Goal: Navigation & Orientation: Understand site structure

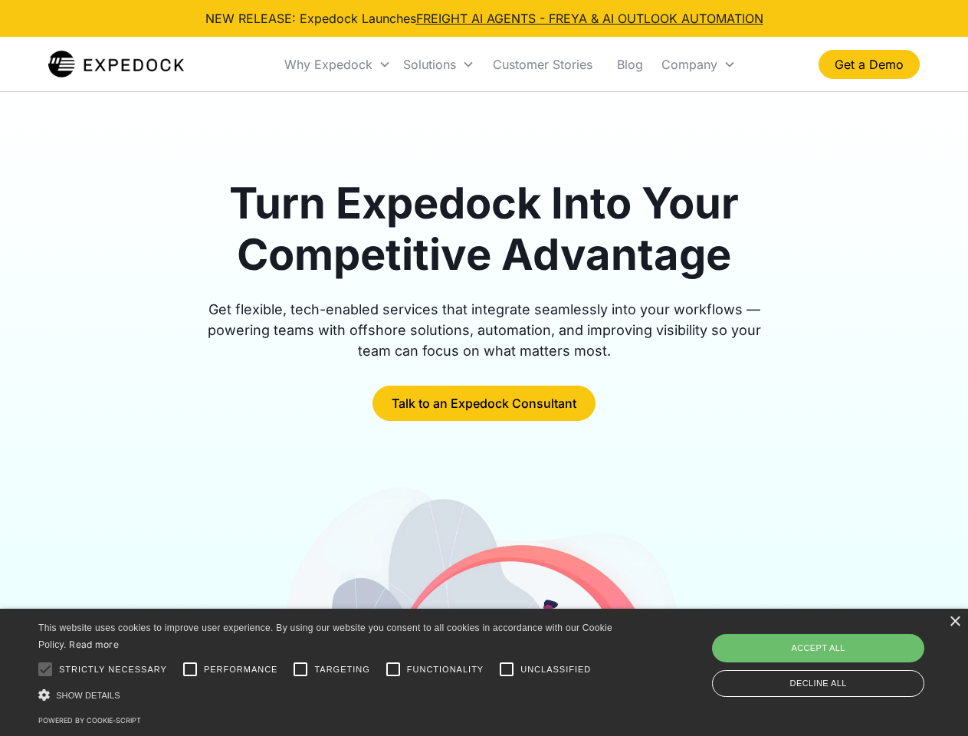
click at [338, 64] on div "Why Expedock" at bounding box center [328, 64] width 88 height 15
click at [439, 64] on div "Solutions" at bounding box center [429, 64] width 53 height 15
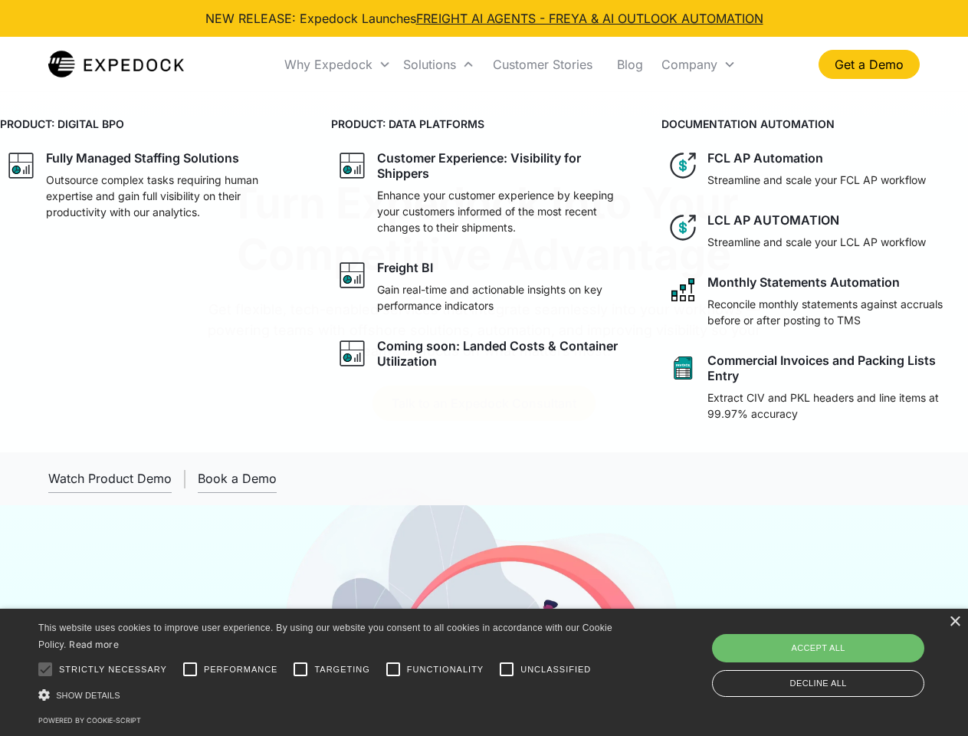
click at [699, 64] on div "Company" at bounding box center [690, 64] width 56 height 15
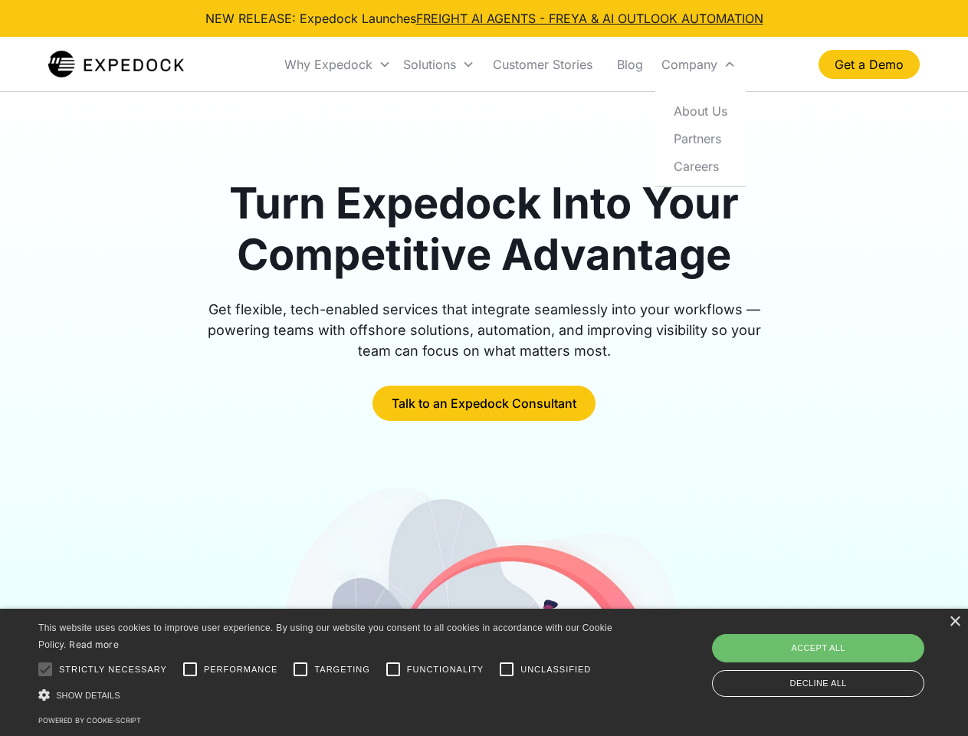
click at [45, 669] on div at bounding box center [45, 669] width 31 height 31
click at [190, 669] on input "Performance" at bounding box center [190, 669] width 31 height 31
checkbox input "true"
click at [301, 669] on input "Targeting" at bounding box center [300, 669] width 31 height 31
checkbox input "true"
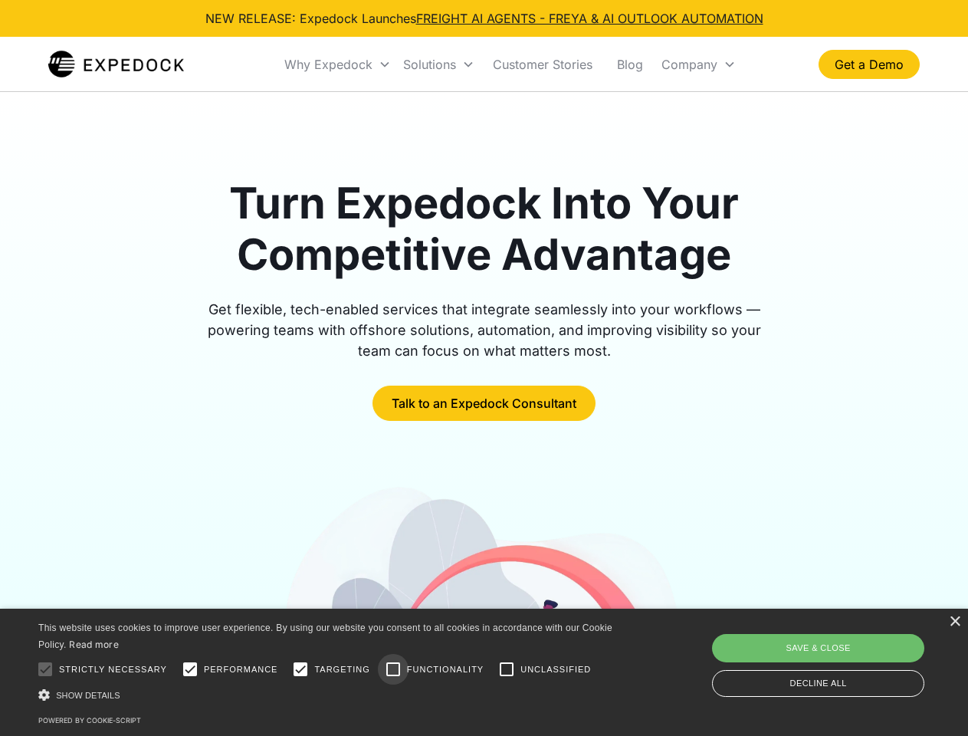
click at [393, 669] on input "Functionality" at bounding box center [393, 669] width 31 height 31
checkbox input "true"
click at [507, 669] on input "Unclassified" at bounding box center [507, 669] width 31 height 31
checkbox input "true"
click at [328, 695] on div "Show details Hide details" at bounding box center [328, 695] width 580 height 16
